Goal: Transaction & Acquisition: Purchase product/service

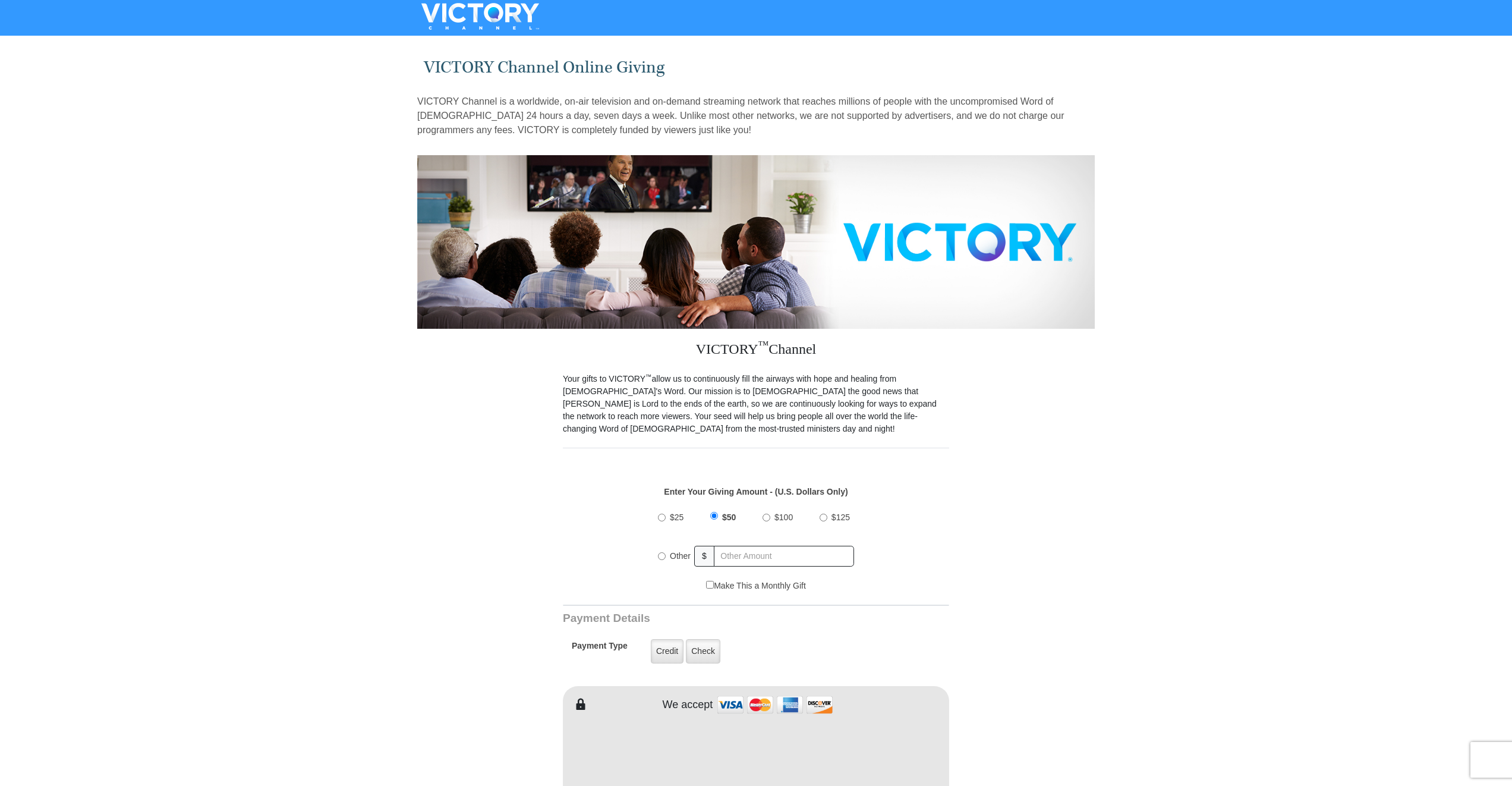
click at [662, 552] on input "Other" at bounding box center [661, 556] width 8 height 8
radio input "true"
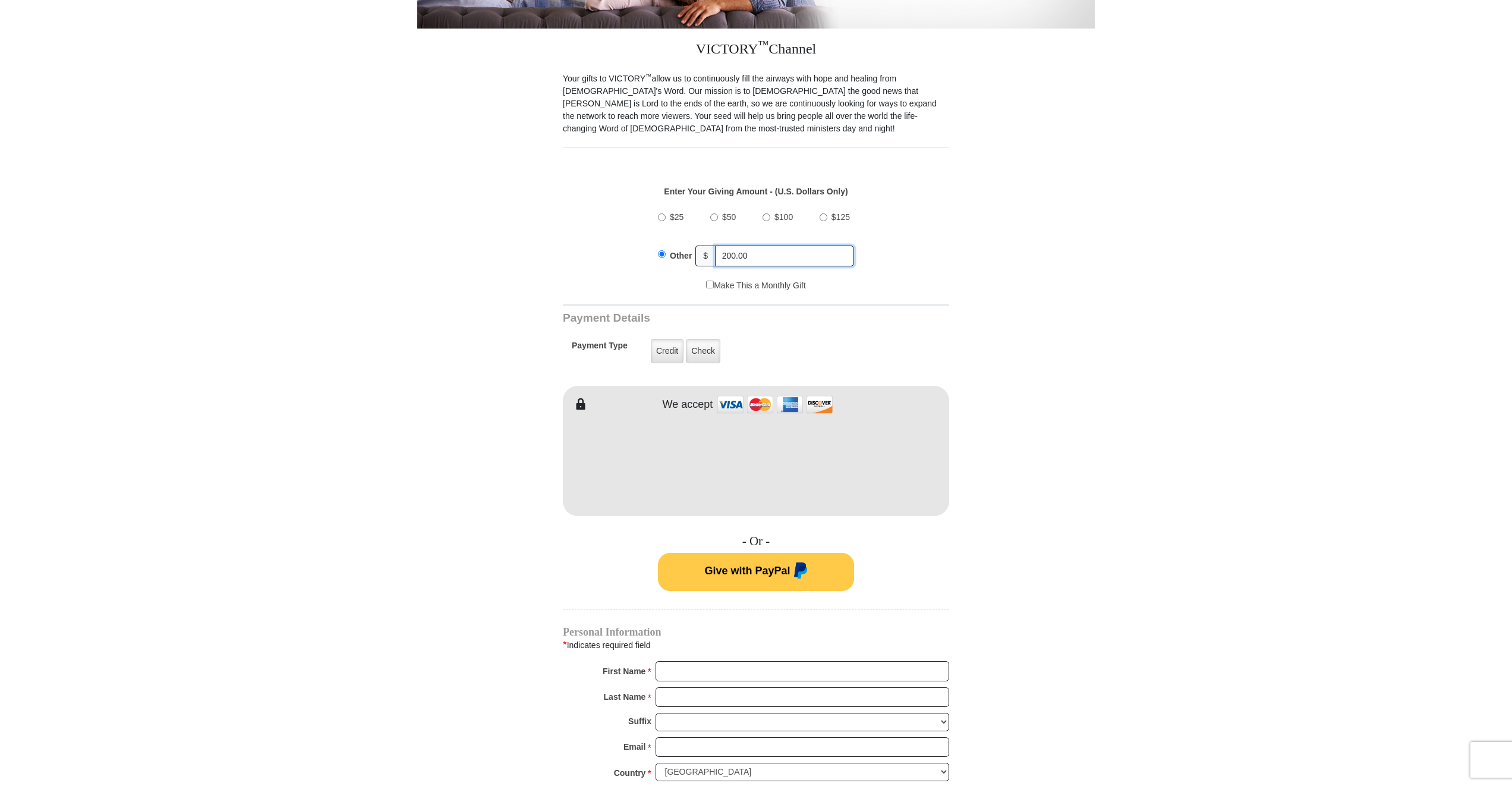
scroll to position [318, 0]
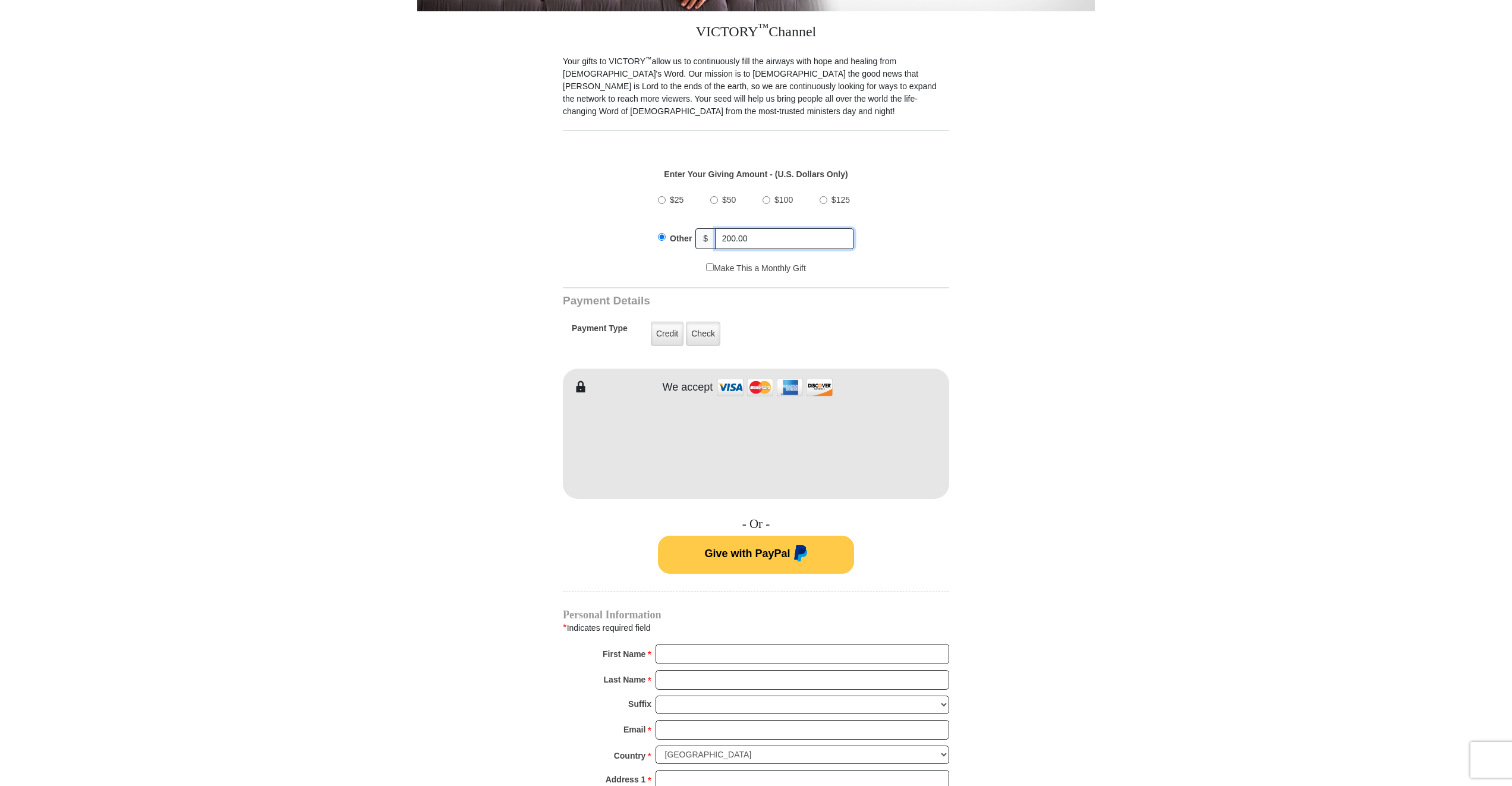
type input "200.00"
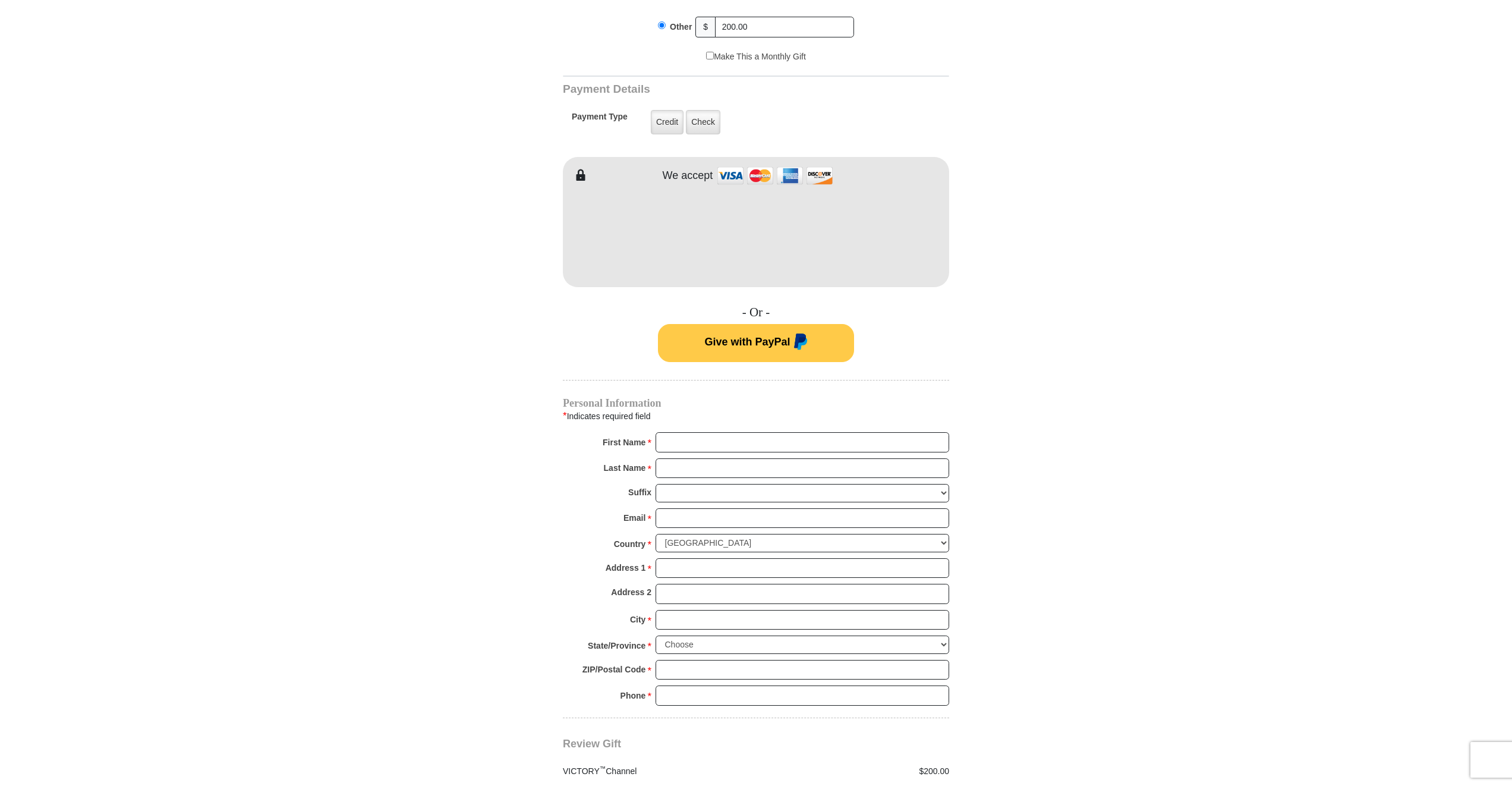
scroll to position [557, 0]
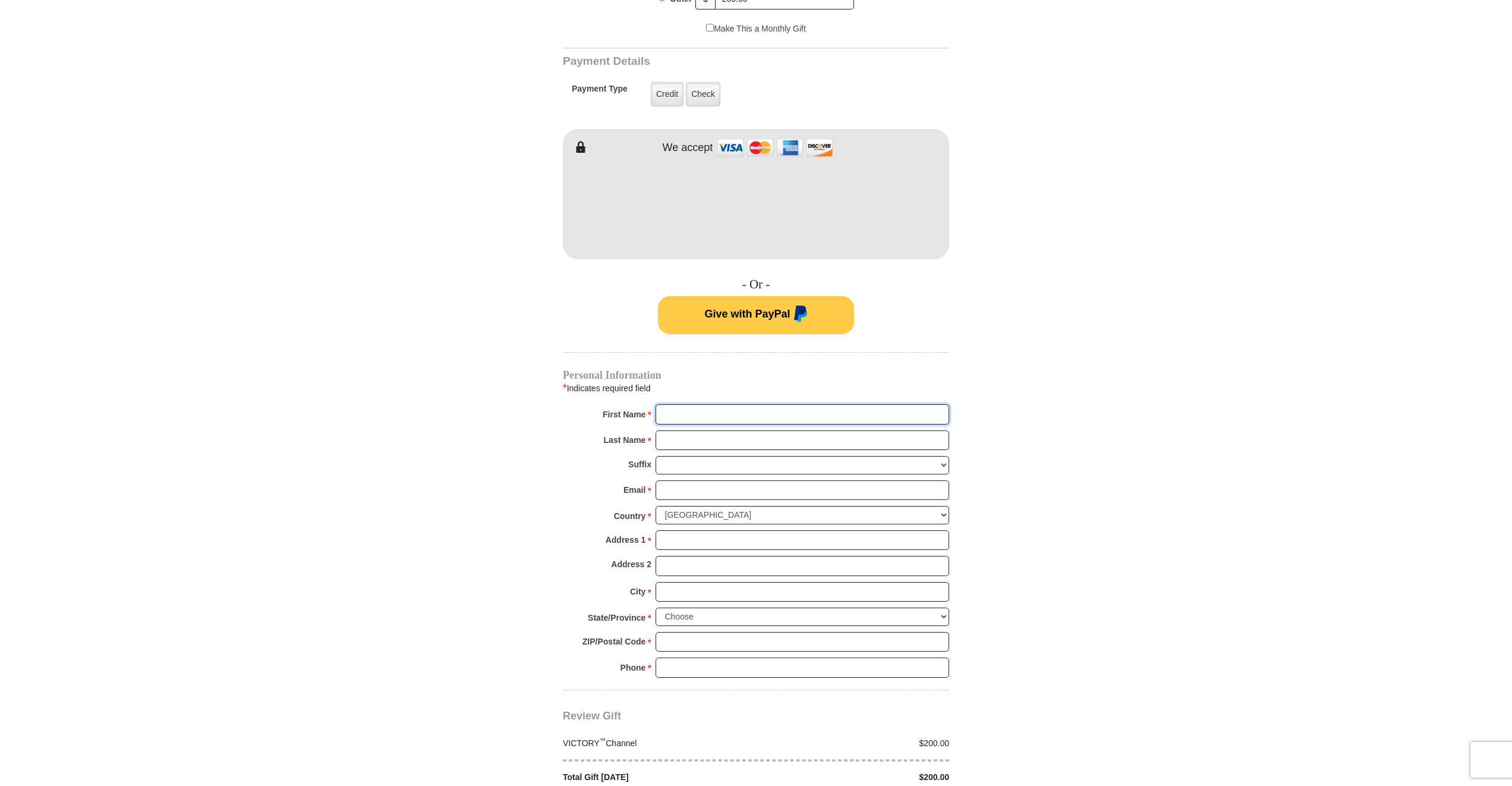
click at [694, 406] on input "First Name *" at bounding box center [801, 414] width 293 height 20
type input "Tracy"
type input "Tate"
type input "tmtate02@gmail.com"
type input "4420 Colonial Drive"
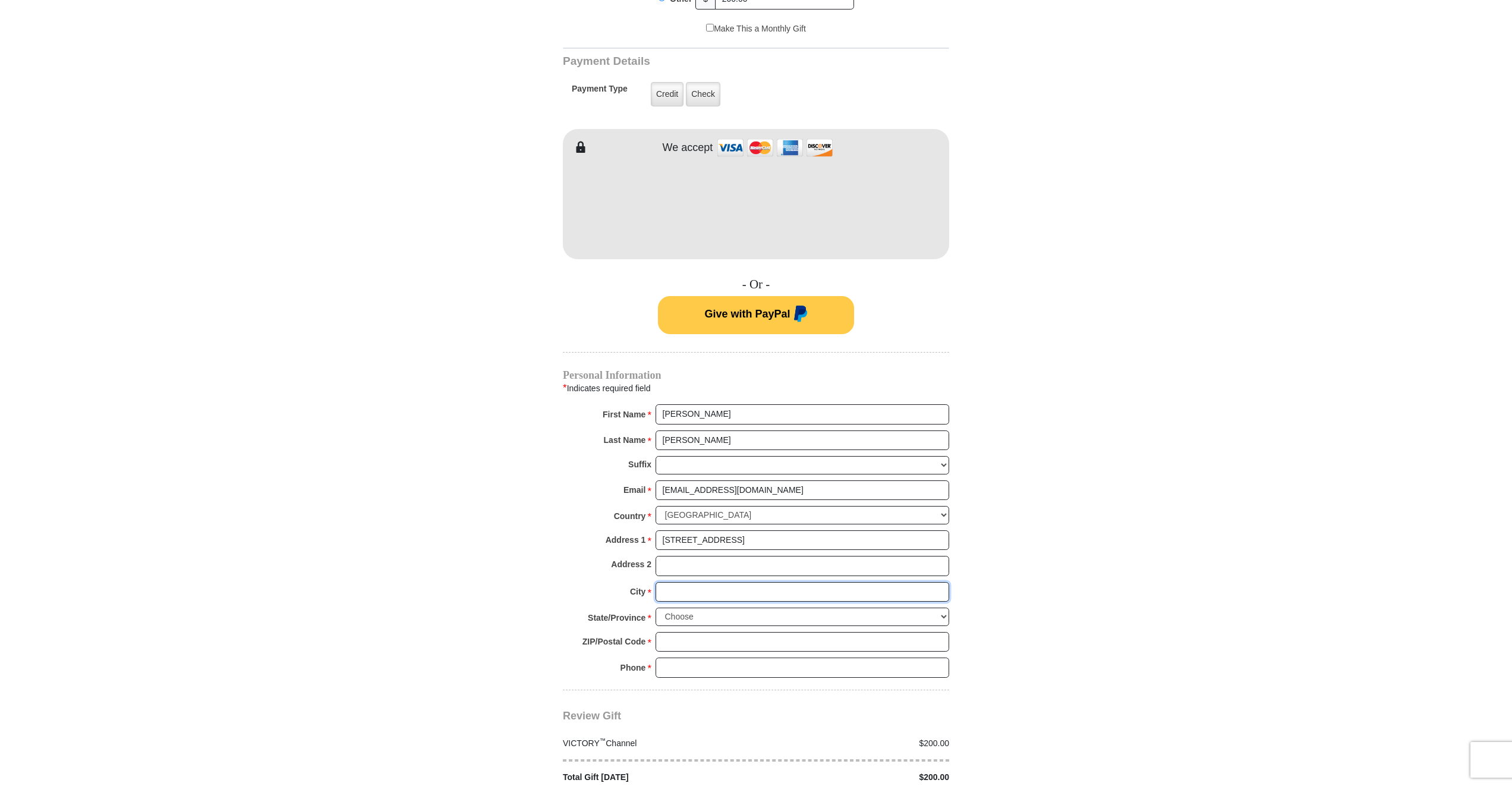
type input "Sapulpa"
select select "OK"
type input "74066"
type input "9186404362"
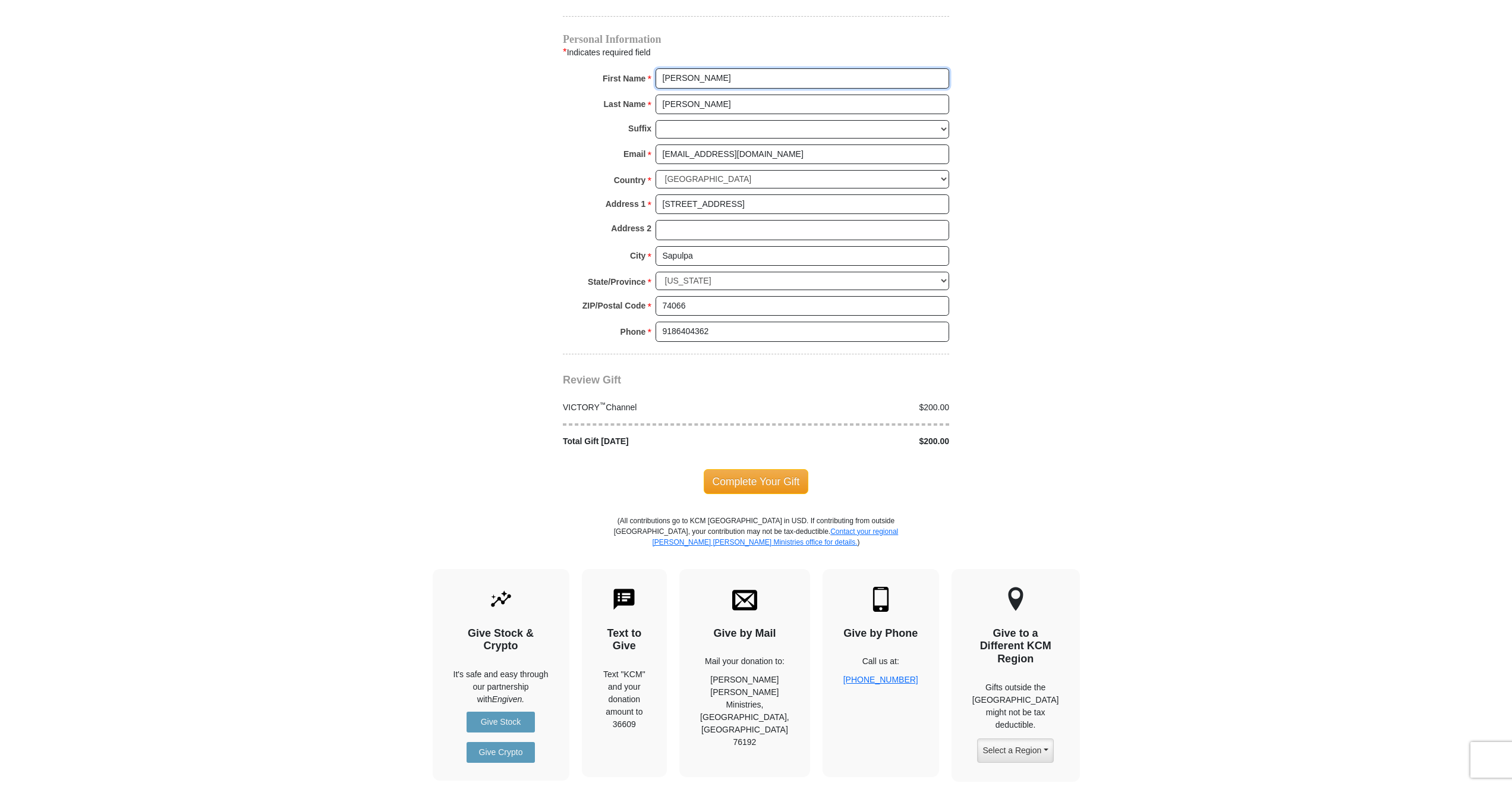
scroll to position [907, 0]
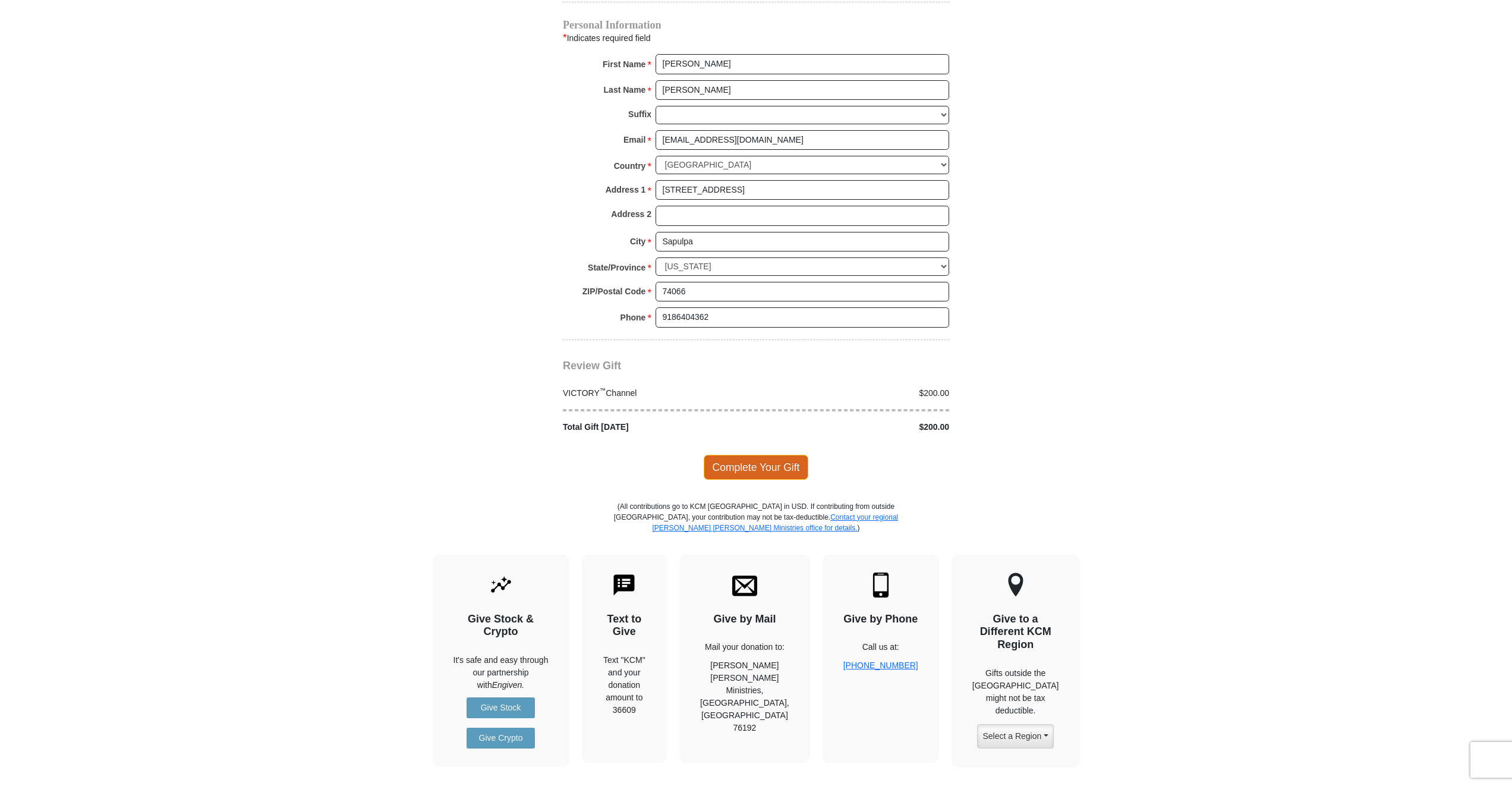
click at [751, 455] on span "Complete Your Gift" at bounding box center [756, 467] width 106 height 25
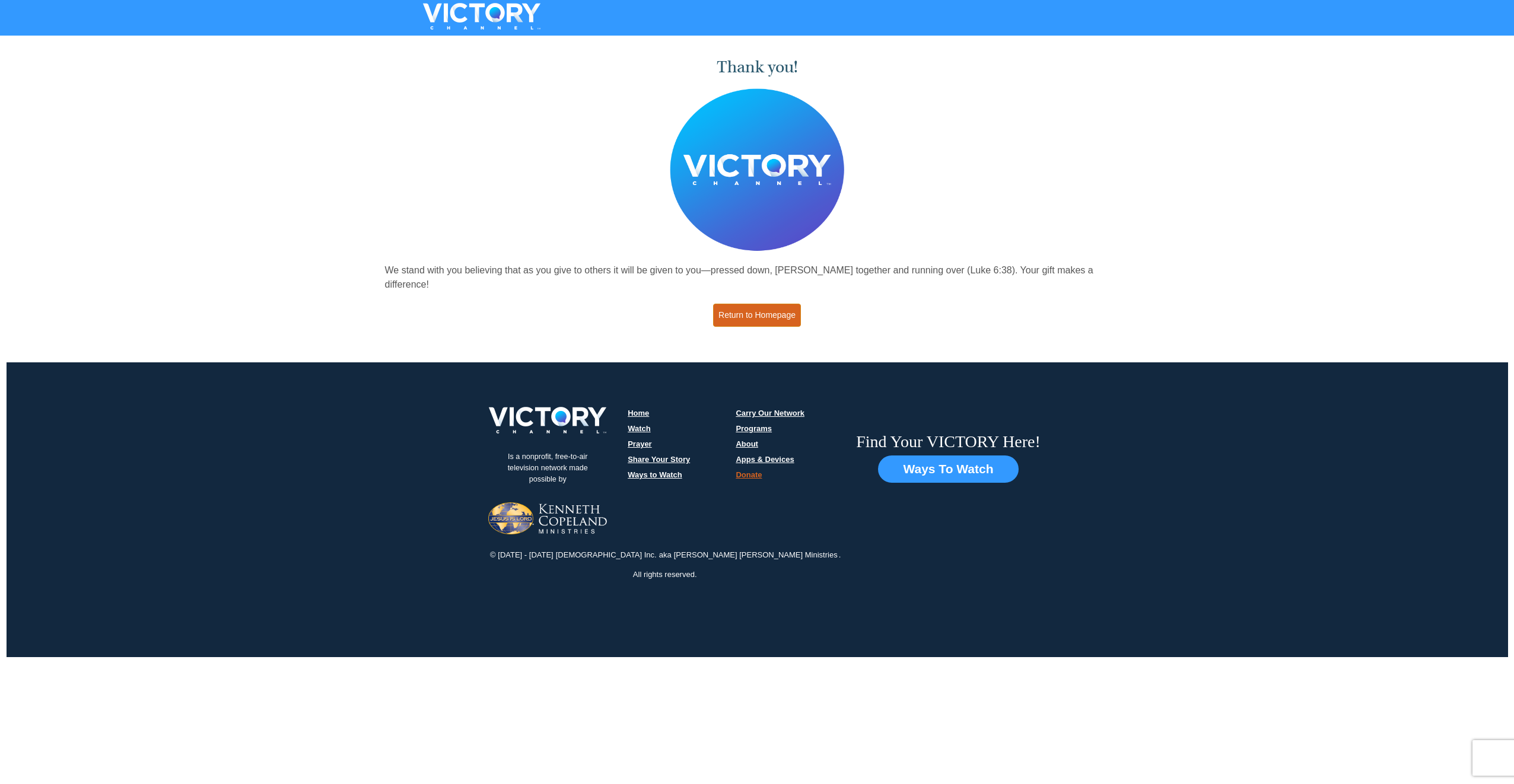
click at [751, 303] on link "Return to Homepage" at bounding box center [757, 314] width 88 height 23
